Goal: Find specific page/section: Locate a particular part of the current website

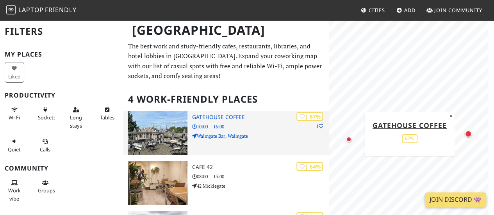
drag, startPoint x: 0, startPoint y: 0, endPoint x: 240, endPoint y: 149, distance: 282.5
click at [240, 149] on div "| 51% Acomb Explore Library 09:00 – 19:30 [GEOGRAPHIC_DATA] | XX% 200 Degrees C…" at bounding box center [226, 211] width 196 height 200
click at [159, 135] on img at bounding box center [157, 133] width 59 height 44
click at [157, 125] on img at bounding box center [157, 133] width 59 height 44
